Goal: Task Accomplishment & Management: Use online tool/utility

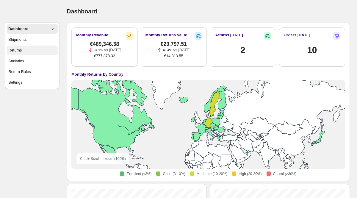
click at [27, 53] on button "Returns" at bounding box center [32, 51] width 51 height 10
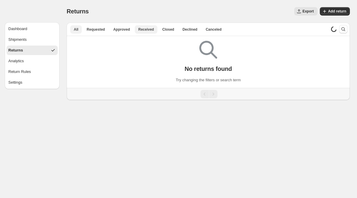
click at [145, 31] on span "Received" at bounding box center [146, 29] width 16 height 5
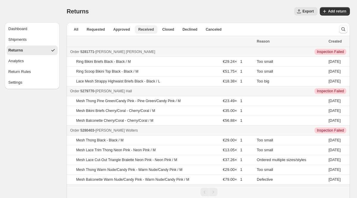
click at [145, 31] on span "Received" at bounding box center [146, 29] width 16 height 5
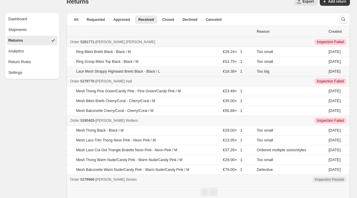
scroll to position [9, 0]
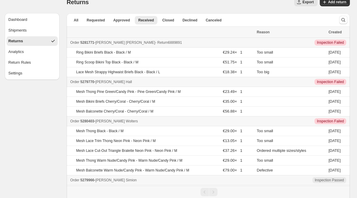
click at [91, 41] on span "5281771" at bounding box center [87, 43] width 14 height 4
drag, startPoint x: 96, startPoint y: 82, endPoint x: 81, endPoint y: 83, distance: 15.5
click at [81, 82] on span "5279770" at bounding box center [87, 82] width 14 height 4
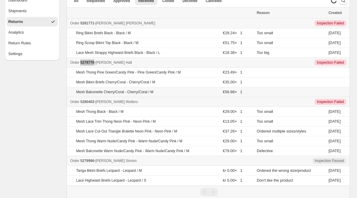
scroll to position [32, 0]
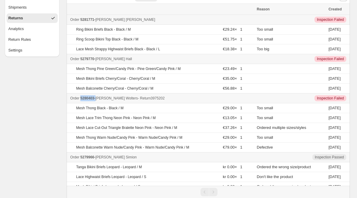
drag, startPoint x: 98, startPoint y: 99, endPoint x: 81, endPoint y: 99, distance: 17.0
click at [81, 99] on div "Order 5280403 - [PERSON_NAME] - Return 3975202" at bounding box center [161, 98] width 183 height 6
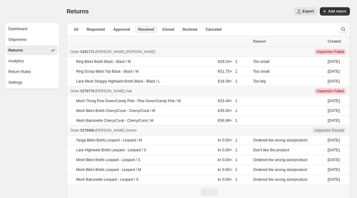
click at [149, 30] on span "Received" at bounding box center [146, 29] width 16 height 5
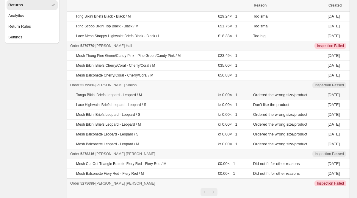
scroll to position [46, 0]
drag, startPoint x: 99, startPoint y: 86, endPoint x: 82, endPoint y: 85, distance: 17.6
click at [82, 85] on div "Order 5279966 - [PERSON_NAME] - Return 3370532" at bounding box center [160, 85] width 180 height 6
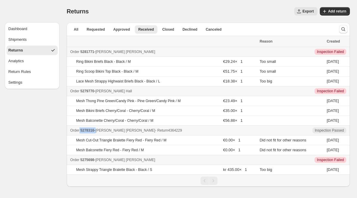
drag, startPoint x: 99, startPoint y: 130, endPoint x: 80, endPoint y: 130, distance: 19.1
click at [80, 130] on div "Order 5278316 - [PERSON_NAME] - Return 4364229" at bounding box center [163, 130] width 186 height 6
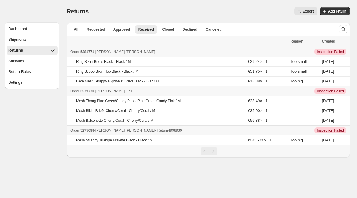
click at [94, 131] on span "5275698" at bounding box center [87, 130] width 14 height 4
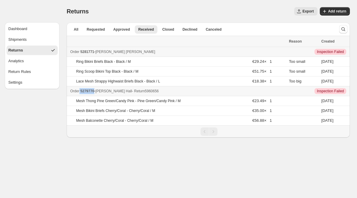
drag, startPoint x: 97, startPoint y: 92, endPoint x: 80, endPoint y: 92, distance: 17.0
click at [80, 92] on div "Order 5279770 - [PERSON_NAME] - Return 5960656" at bounding box center [177, 91] width 215 height 6
